Goal: Task Accomplishment & Management: Manage account settings

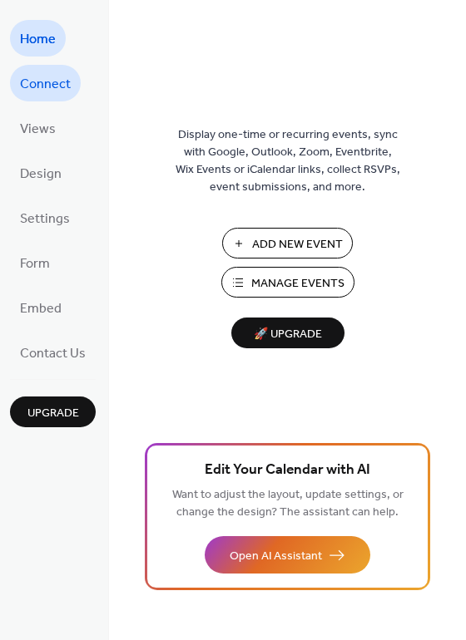
click at [35, 85] on span "Connect" at bounding box center [45, 85] width 51 height 27
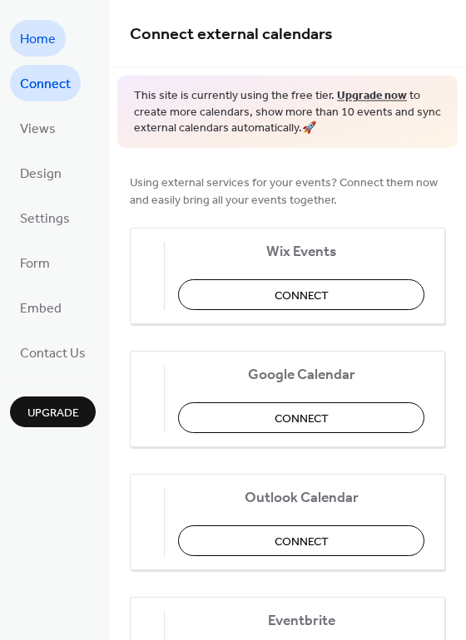
click at [28, 41] on span "Home" at bounding box center [38, 40] width 36 height 27
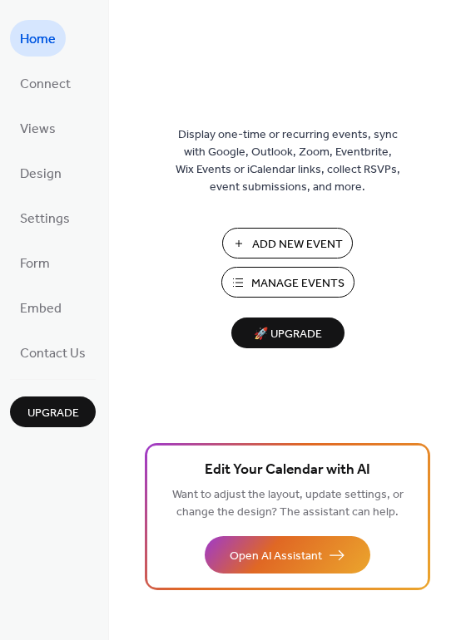
click at [292, 276] on span "Manage Events" at bounding box center [297, 283] width 93 height 17
